Goal: Transaction & Acquisition: Complete application form

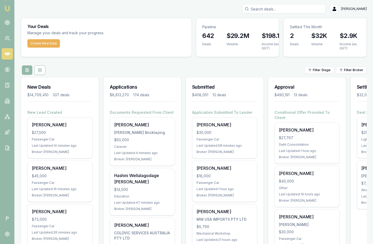
click at [59, 68] on div "Filter Stage Filter Broker" at bounding box center [194, 69] width 346 height 9
click at [352, 71] on html "Emu Broker P Matt Leeburn Toggle Menu Your Deals Manage your deals and track yo…" at bounding box center [186, 122] width 373 height 244
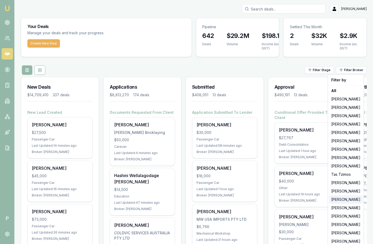
click at [341, 200] on div "Adam Howell" at bounding box center [346, 199] width 33 height 8
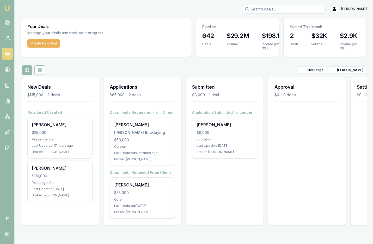
click at [216, 64] on div "Your Deals Manage your deals and track your progress. Create New Deal Pipeline …" at bounding box center [194, 123] width 346 height 211
click at [192, 67] on div "Filter Stage Adam Howell" at bounding box center [194, 69] width 346 height 9
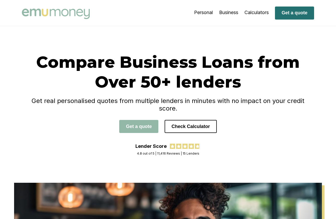
click at [298, 14] on button "Get a quote" at bounding box center [294, 13] width 39 height 13
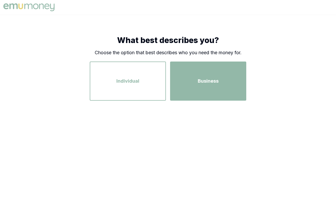
click at [194, 76] on div "Business" at bounding box center [208, 81] width 67 height 30
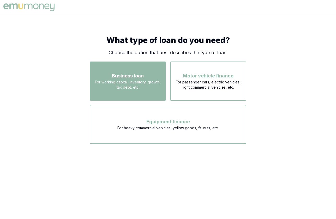
click at [146, 78] on div "Business loan For working capital, inventory, growth, tax debt, etc." at bounding box center [127, 81] width 67 height 30
